Goal: Check status: Check status

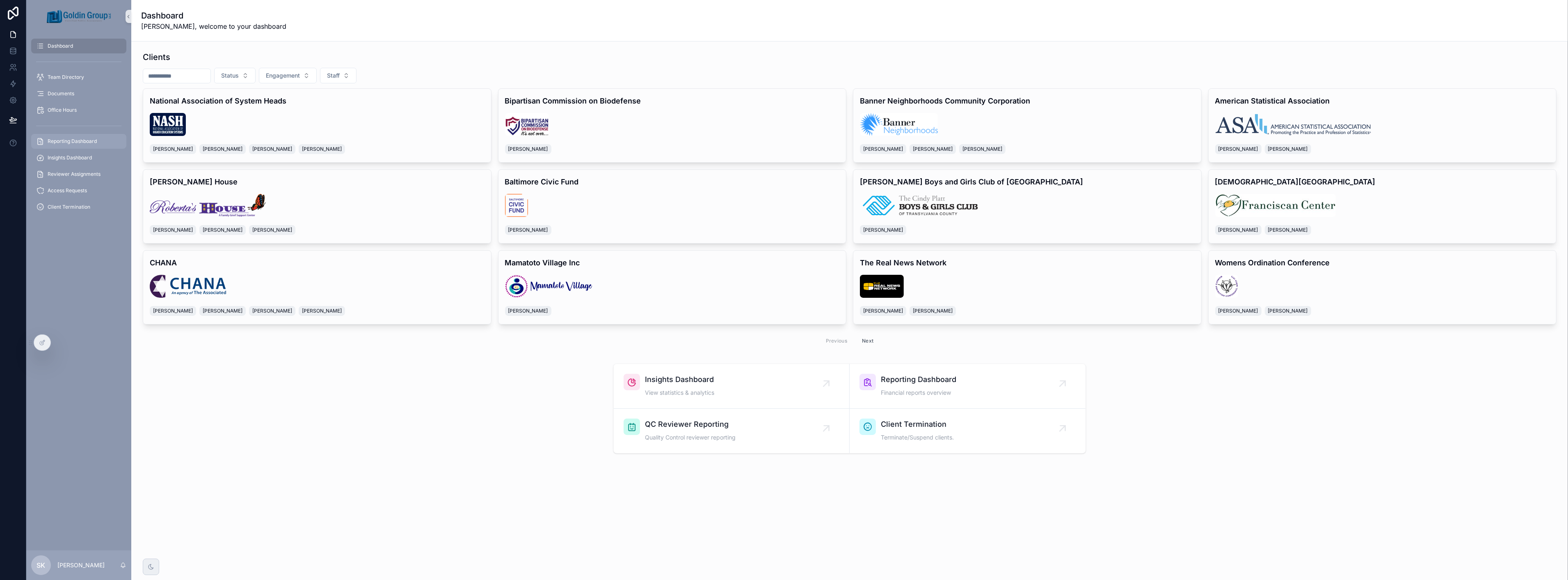
drag, startPoint x: 68, startPoint y: 140, endPoint x: 80, endPoint y: 140, distance: 12.0
click at [68, 140] on span "Reporting Dashboard" at bounding box center [73, 141] width 50 height 7
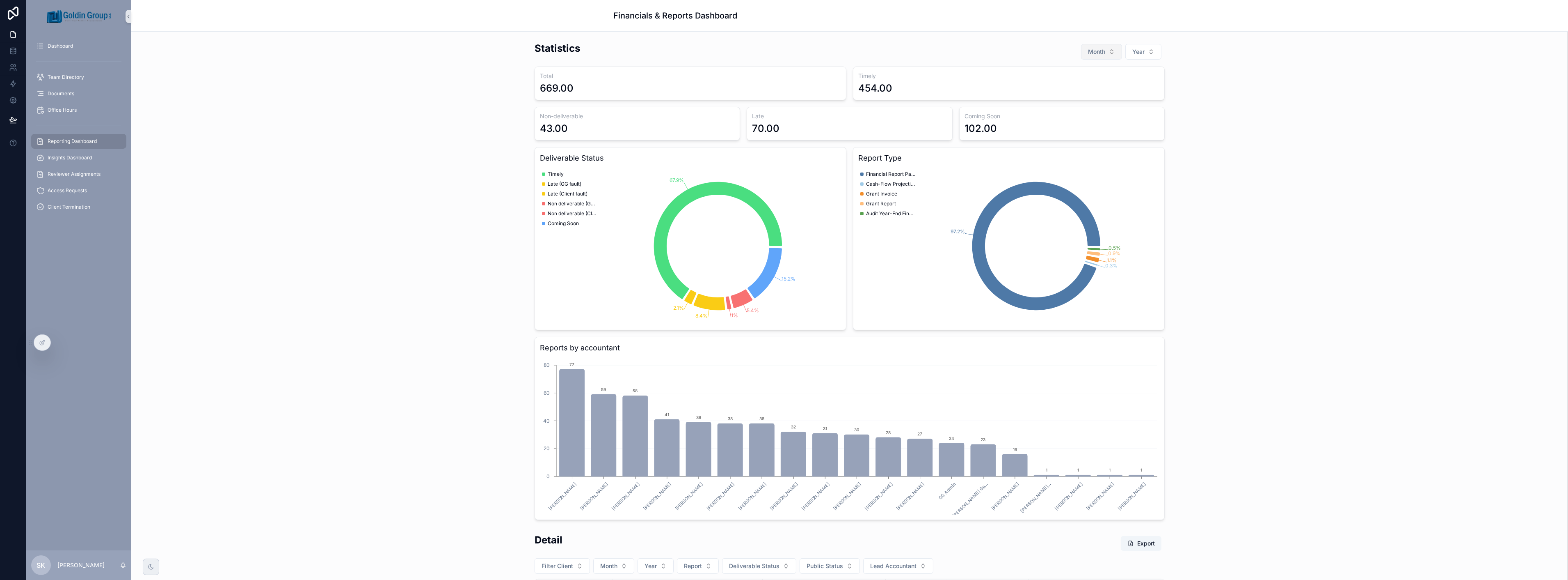
click at [1103, 50] on button "Month" at bounding box center [1101, 52] width 41 height 16
click at [1084, 177] on div "August" at bounding box center [1098, 176] width 98 height 13
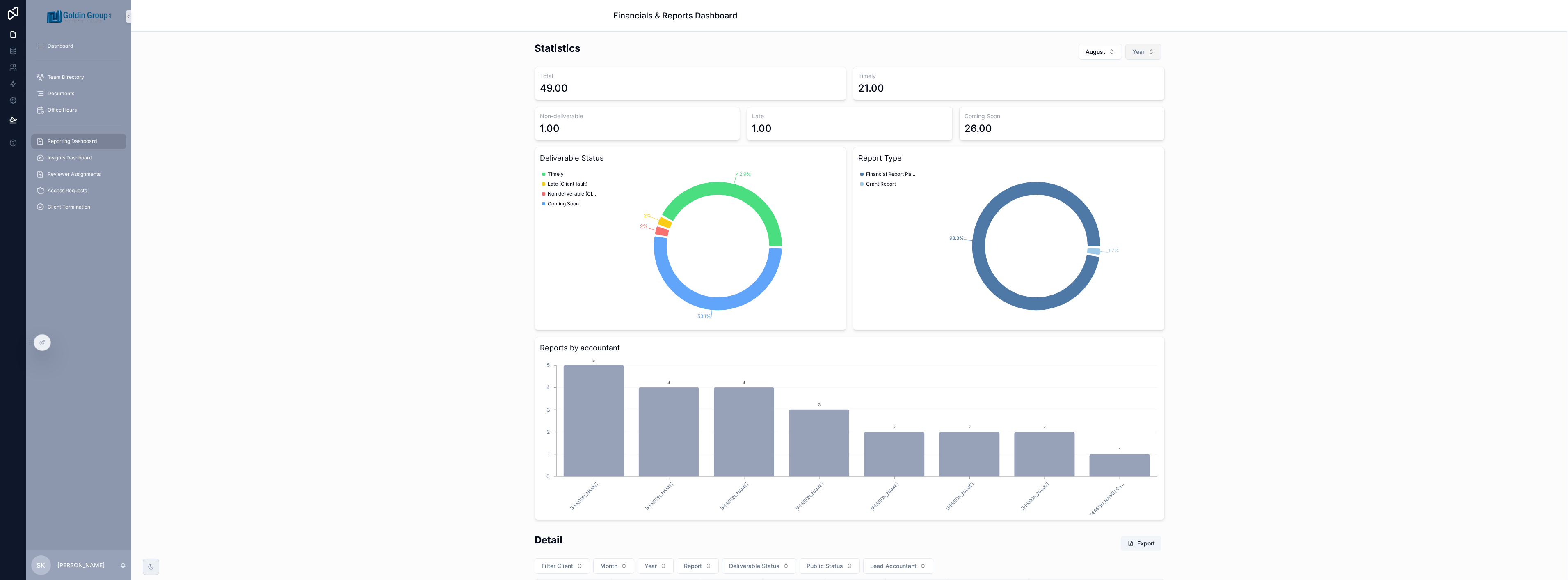
click at [1145, 52] on button "Year" at bounding box center [1143, 52] width 36 height 16
click at [1143, 97] on div "2025" at bounding box center [1139, 97] width 98 height 13
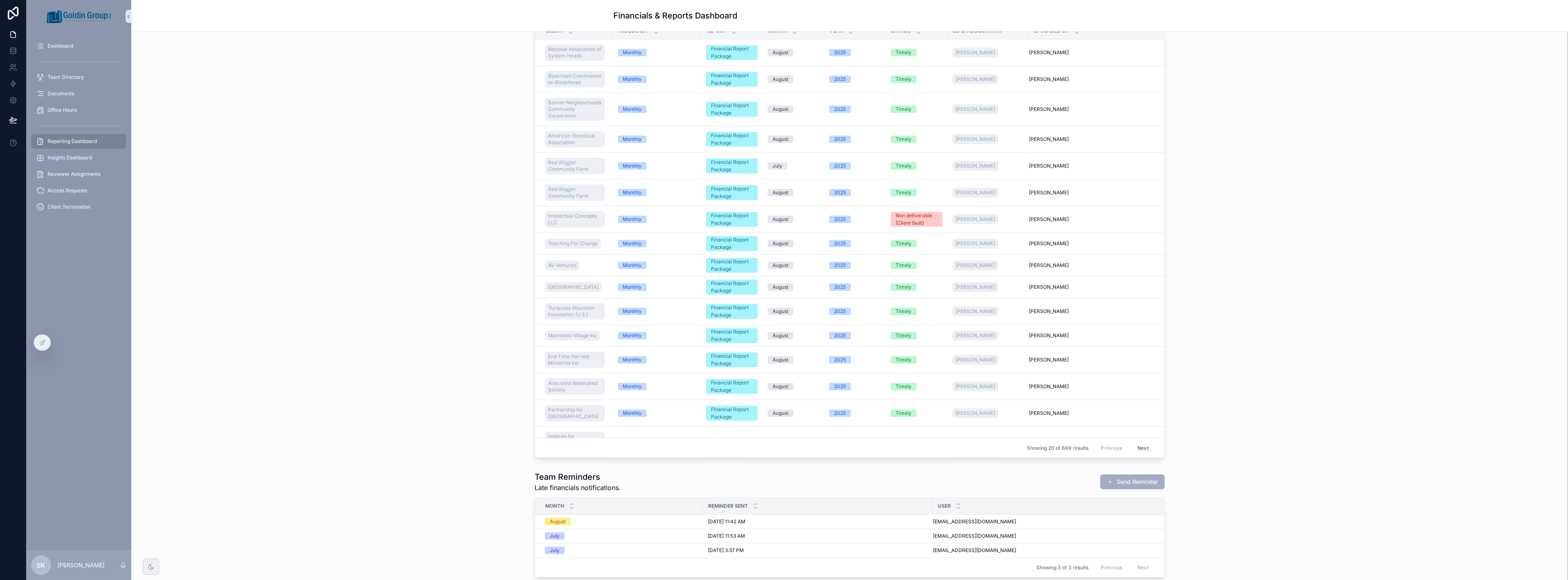
scroll to position [629, 0]
